Goal: Information Seeking & Learning: Find specific fact

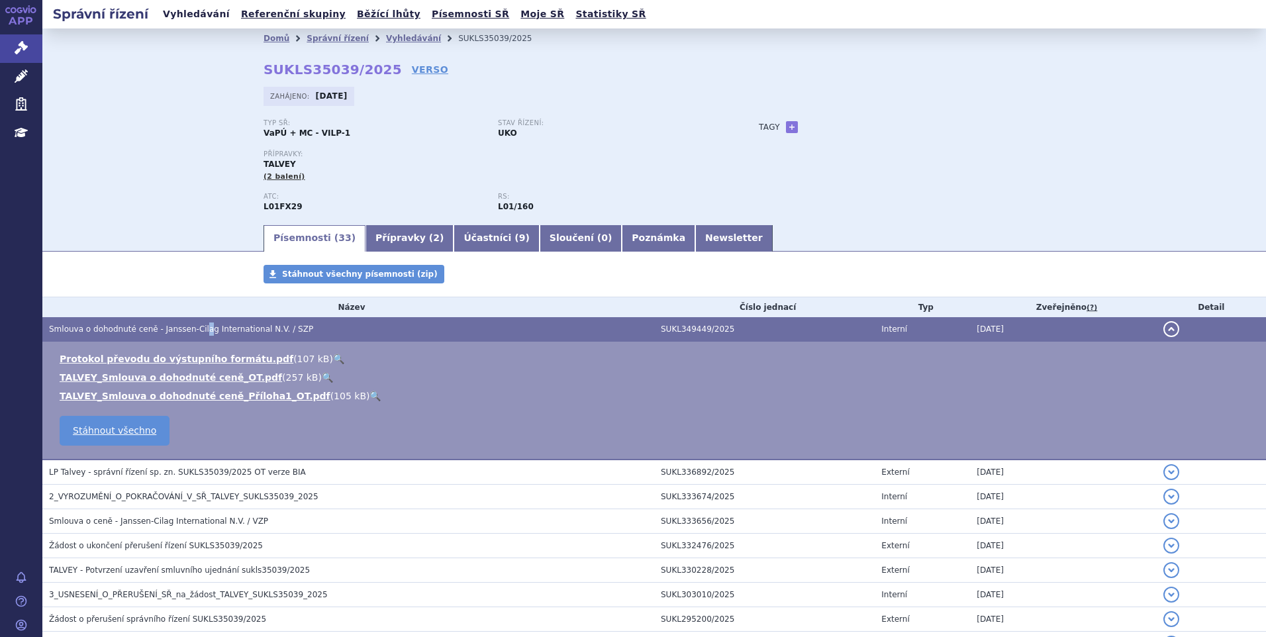
drag, startPoint x: 0, startPoint y: 0, endPoint x: 182, endPoint y: 22, distance: 183.3
click at [182, 22] on link "Vyhledávání" at bounding box center [196, 14] width 75 height 18
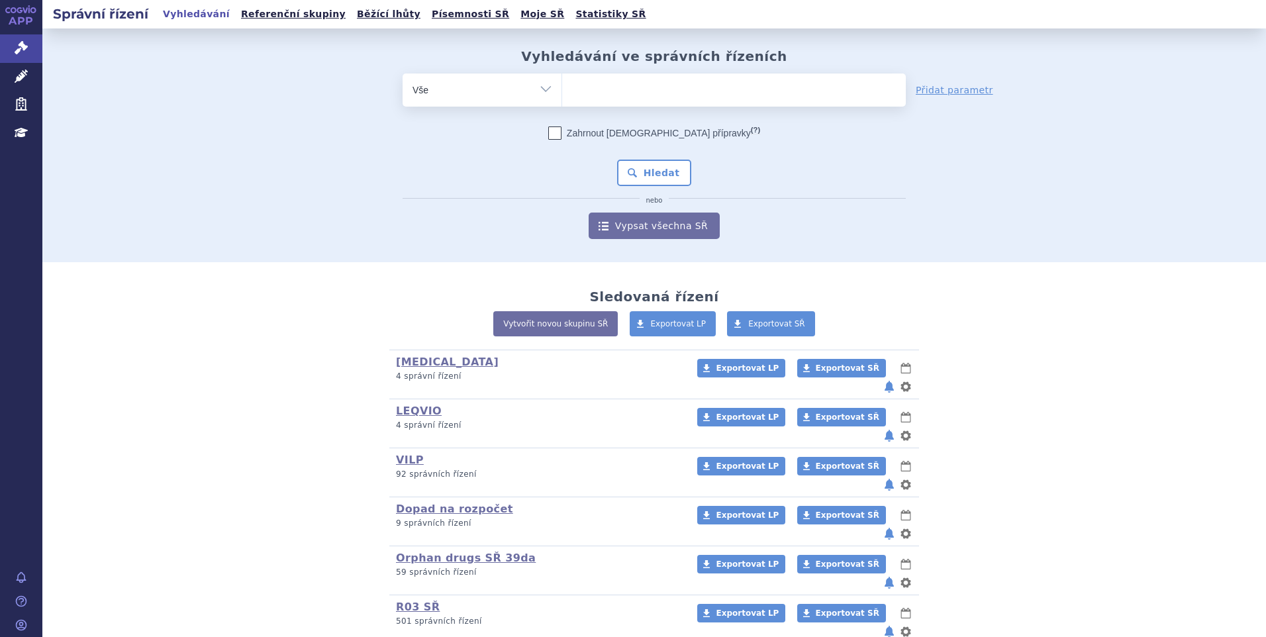
click at [600, 95] on ul at bounding box center [734, 87] width 344 height 28
click at [562, 95] on select at bounding box center [561, 89] width 1 height 33
type input "ba"
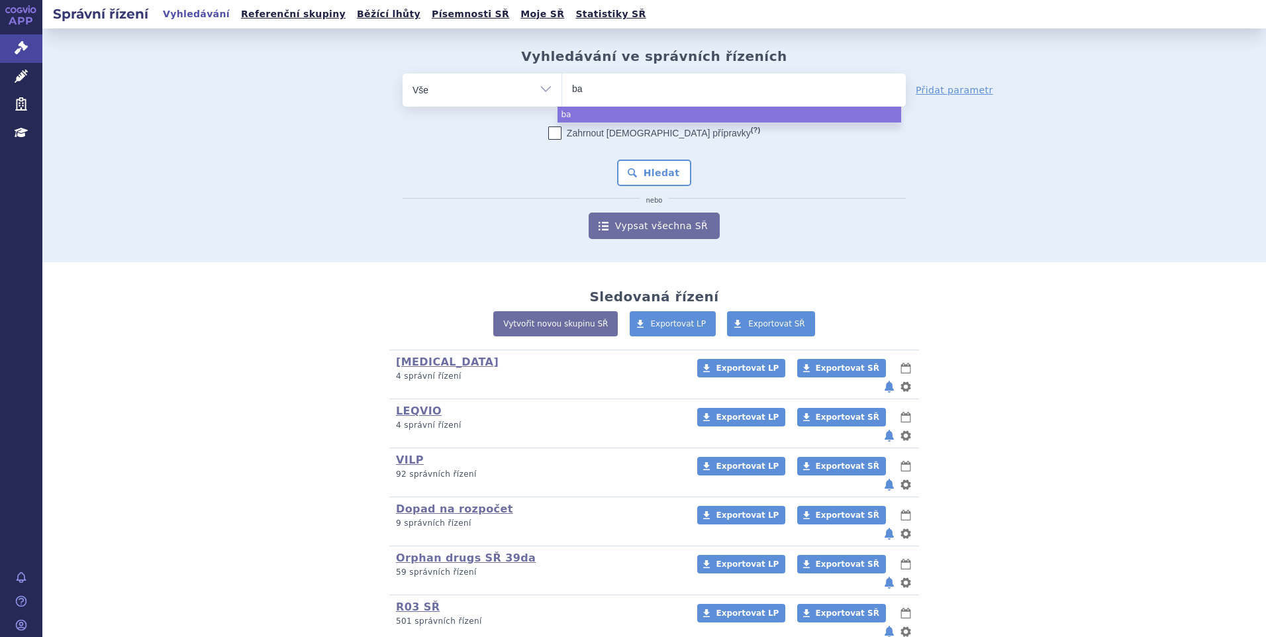
type input "bav"
type input "bavenc"
type input "bavenci"
type input "bavencio"
select select "bavencio"
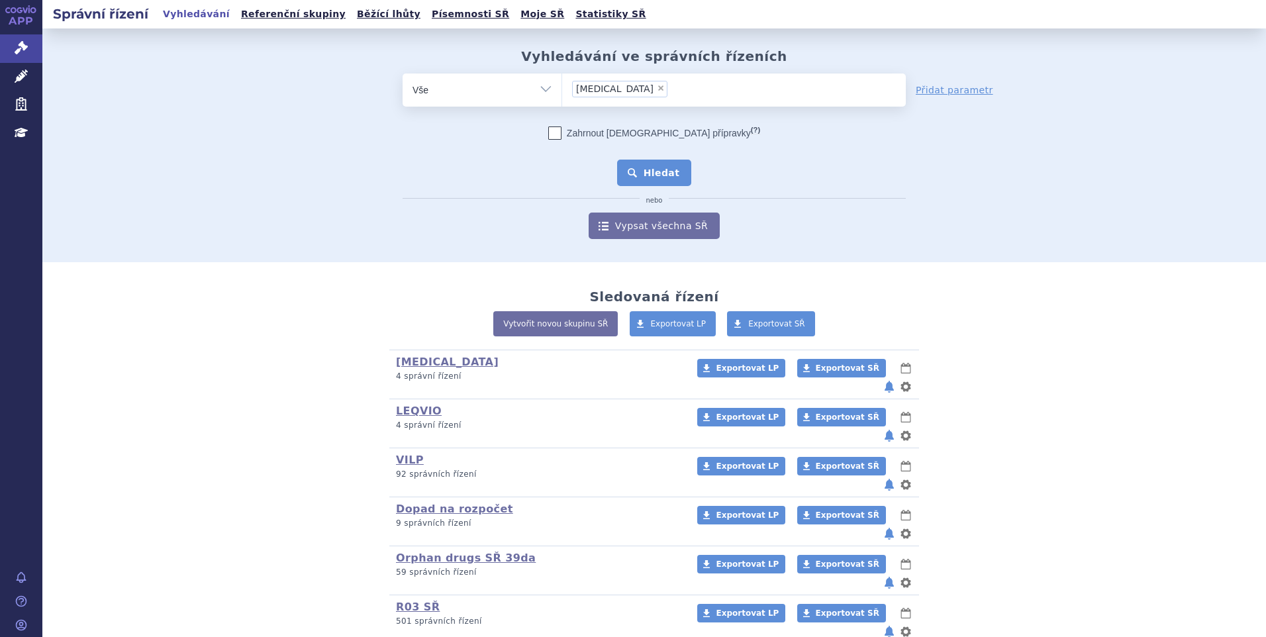
click at [641, 170] on button "Hledat" at bounding box center [654, 173] width 75 height 26
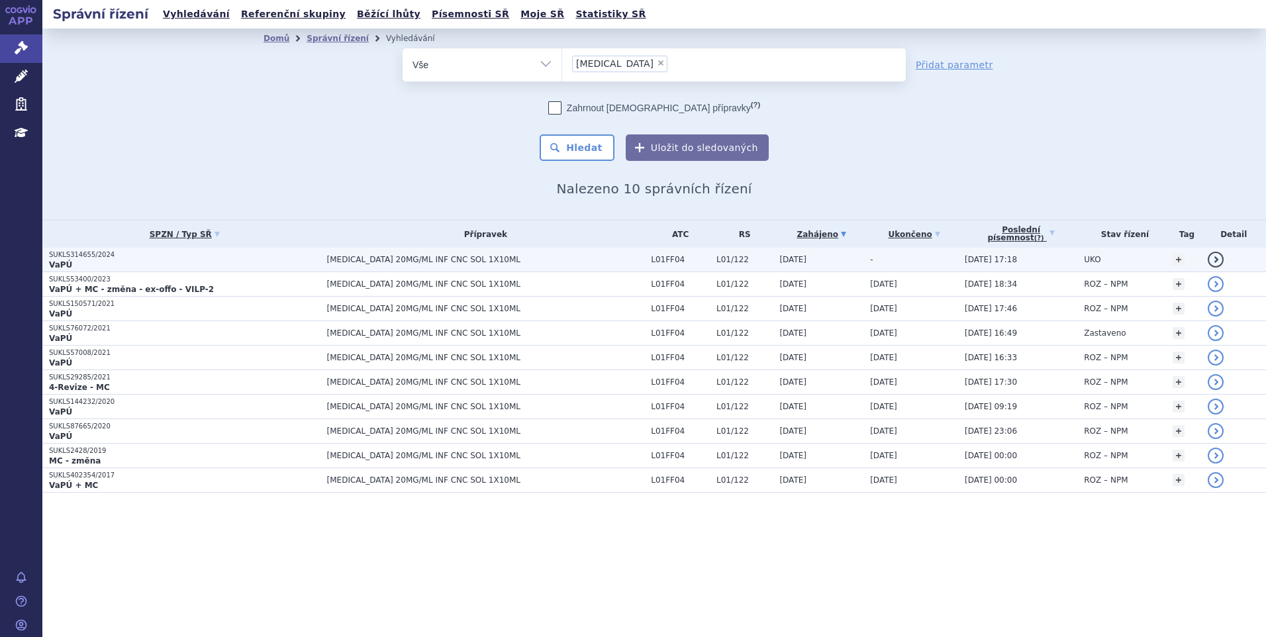
click at [195, 250] on p "SUKLS314655/2024" at bounding box center [184, 254] width 271 height 9
